Goal: Information Seeking & Learning: Learn about a topic

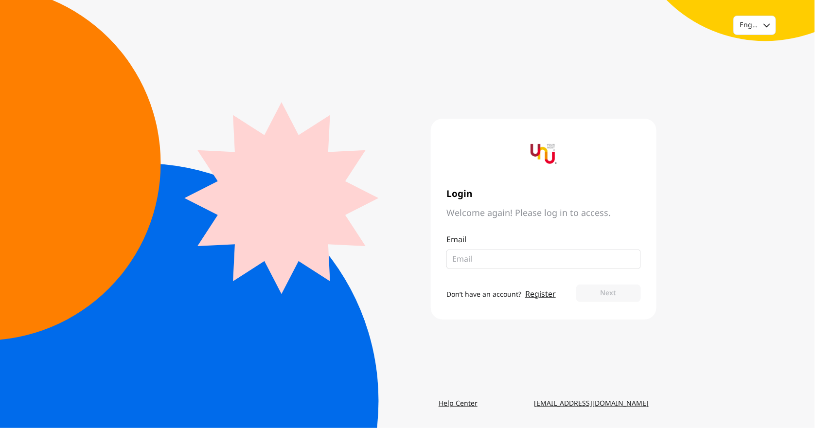
click at [457, 398] on link "Help Center" at bounding box center [458, 404] width 54 height 18
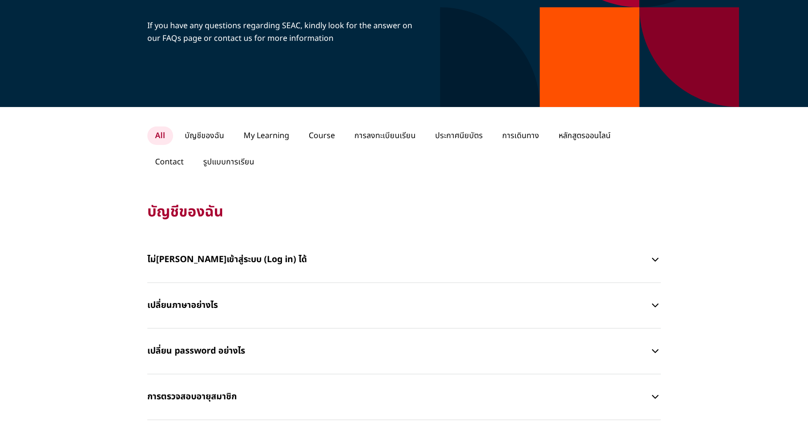
scroll to position [97, 0]
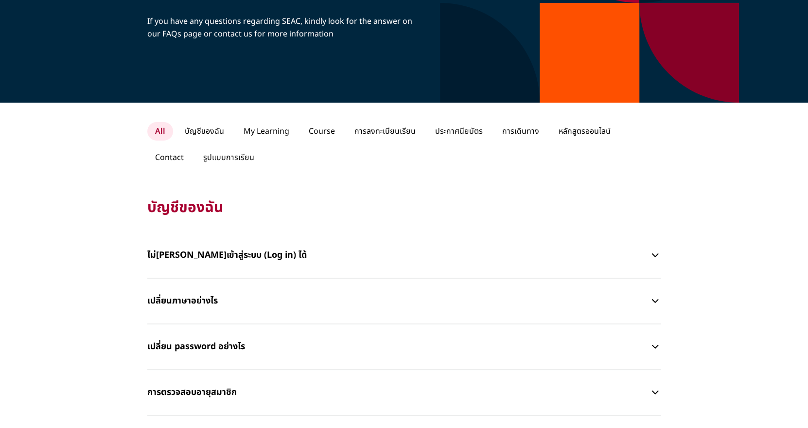
click at [587, 127] on p "หลักสูตรออนไลน์" at bounding box center [585, 131] width 68 height 18
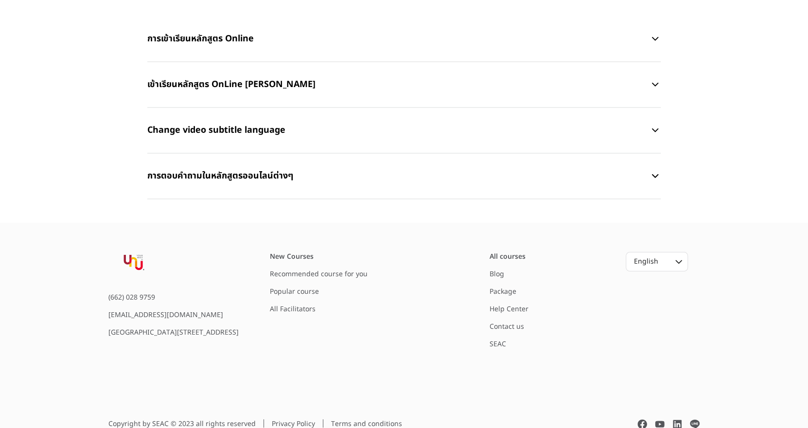
scroll to position [333, 0]
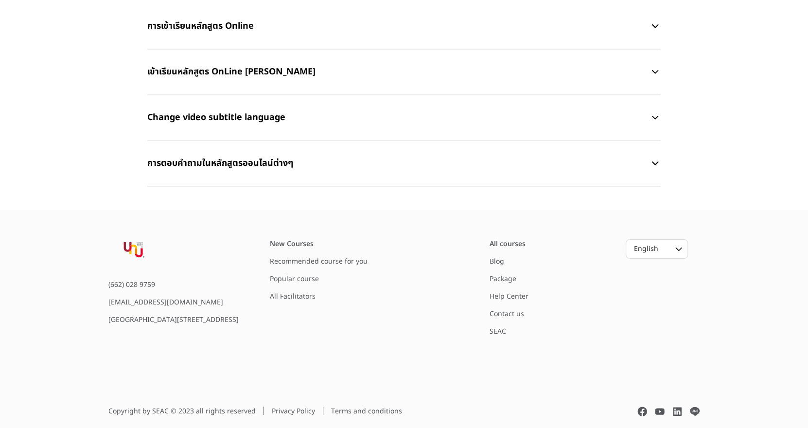
click at [316, 274] on link "Popular course" at bounding box center [294, 279] width 49 height 10
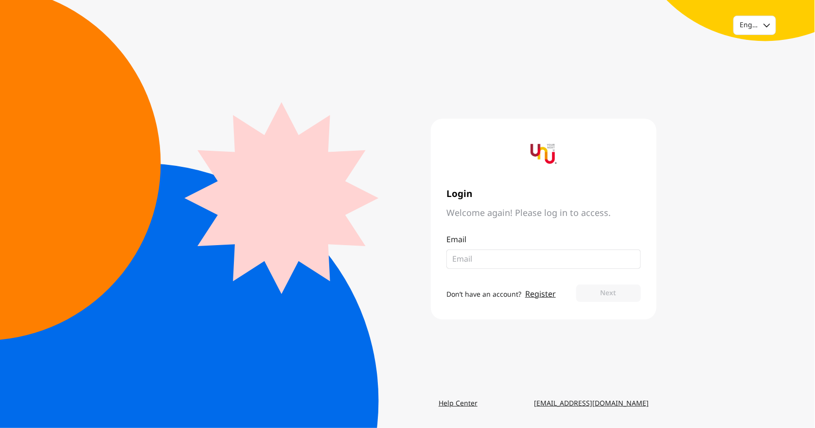
click at [440, 401] on link "Help Center" at bounding box center [458, 404] width 54 height 18
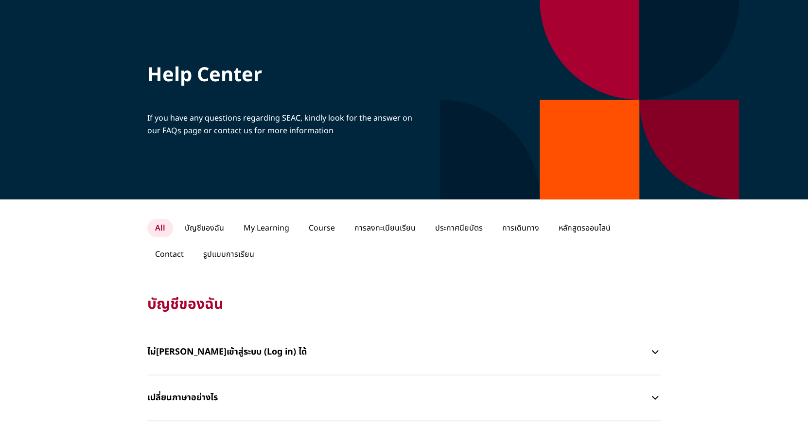
click at [600, 231] on p "หลักสูตรออนไลน์" at bounding box center [585, 228] width 68 height 18
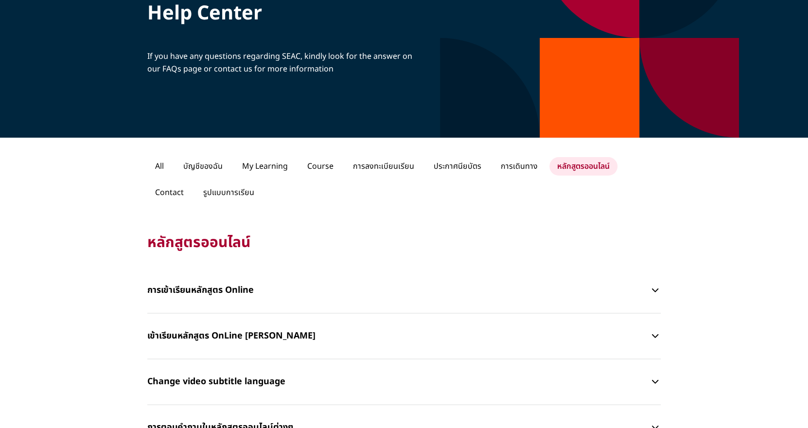
scroll to position [146, 0]
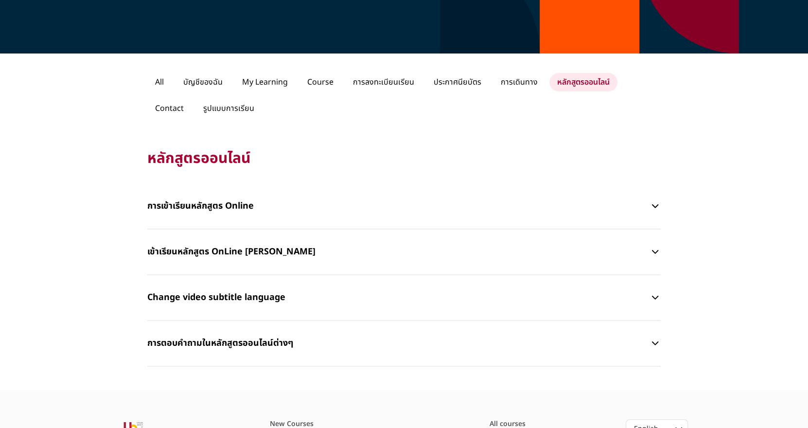
click at [192, 99] on p "Contact" at bounding box center [169, 108] width 44 height 18
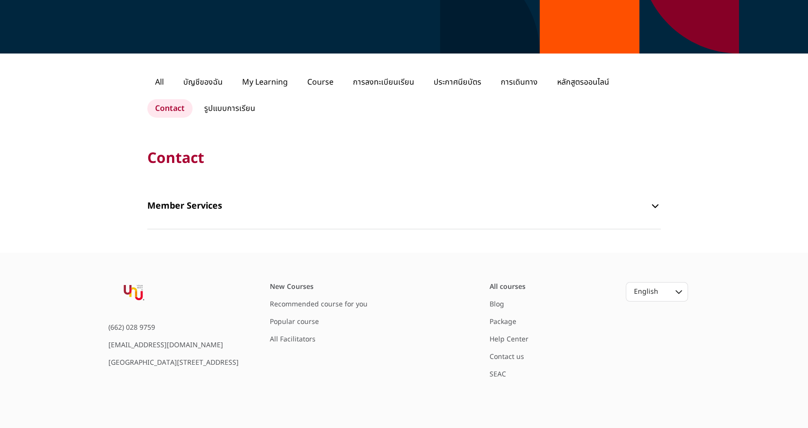
click at [320, 82] on p "Course" at bounding box center [321, 82] width 42 height 18
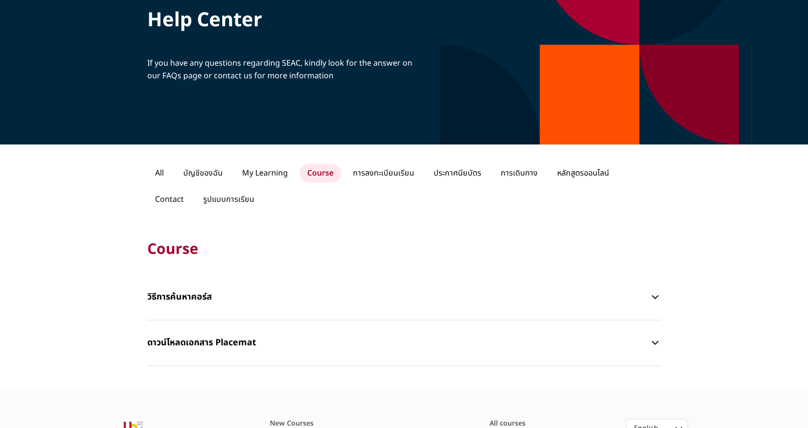
scroll to position [0, 0]
